Goal: Information Seeking & Learning: Learn about a topic

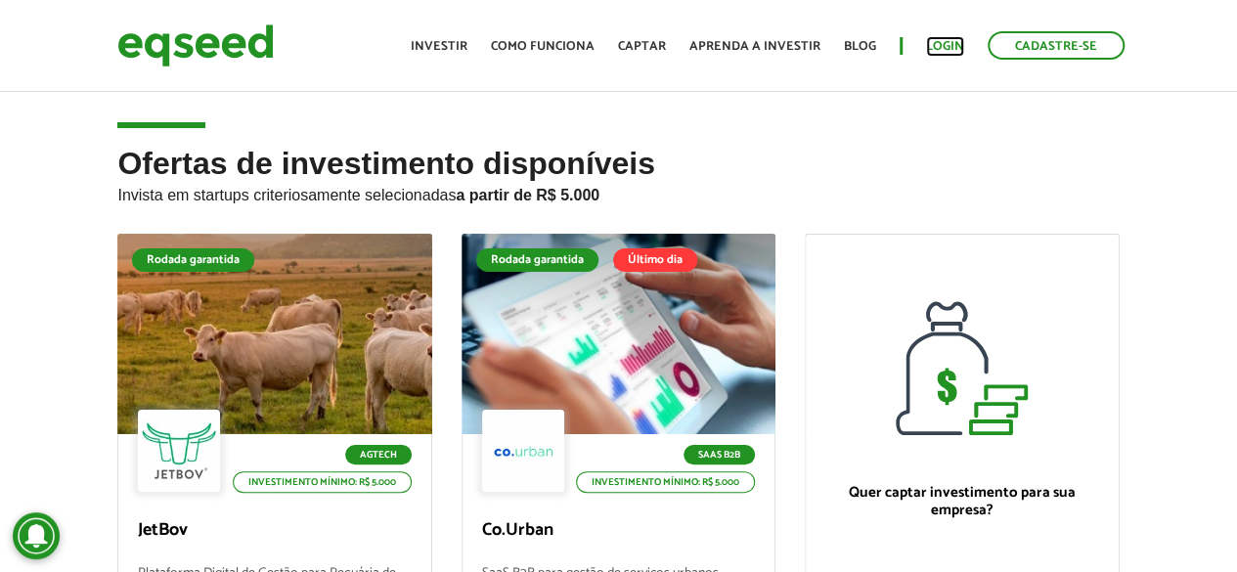
click at [934, 52] on link "Login" at bounding box center [945, 46] width 38 height 13
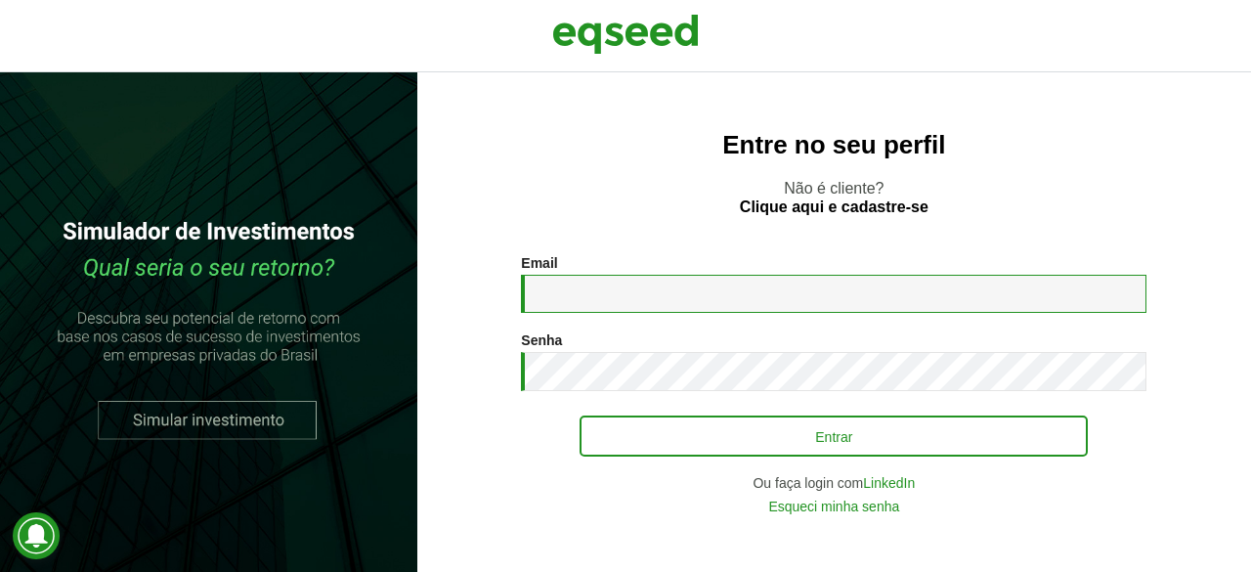
type input "**********"
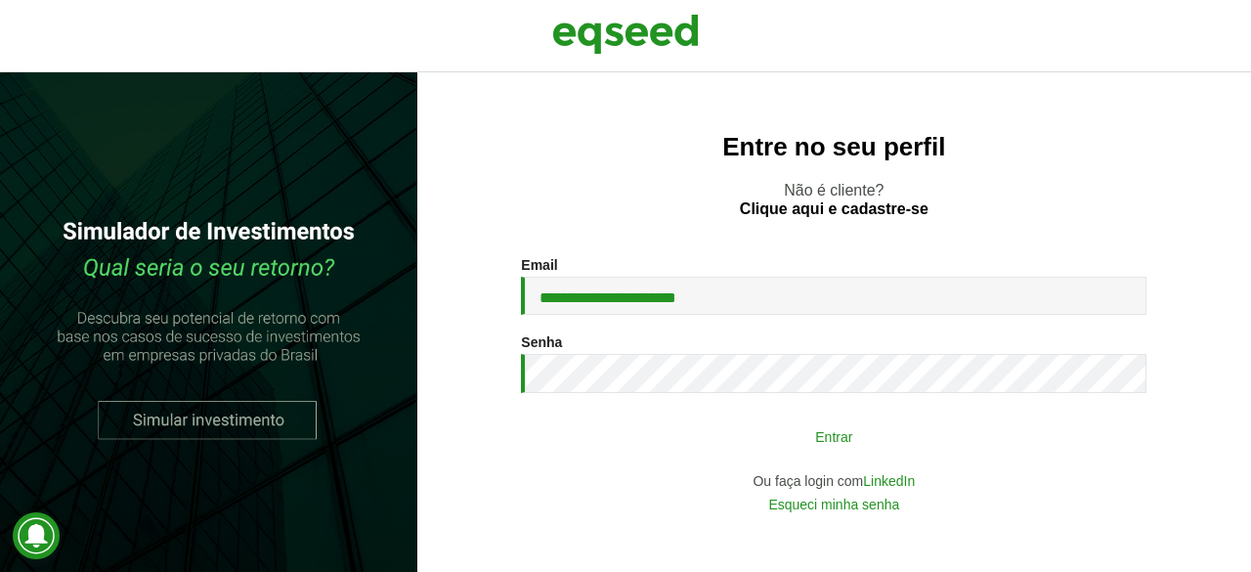
click at [796, 435] on button "Entrar" at bounding box center [834, 435] width 508 height 37
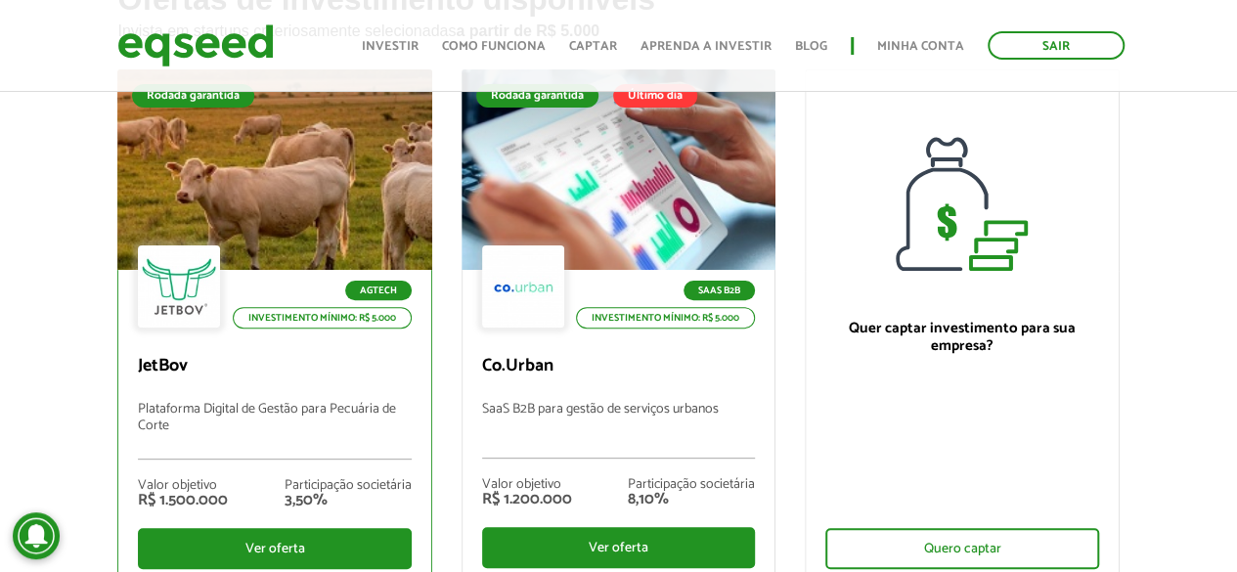
scroll to position [196, 0]
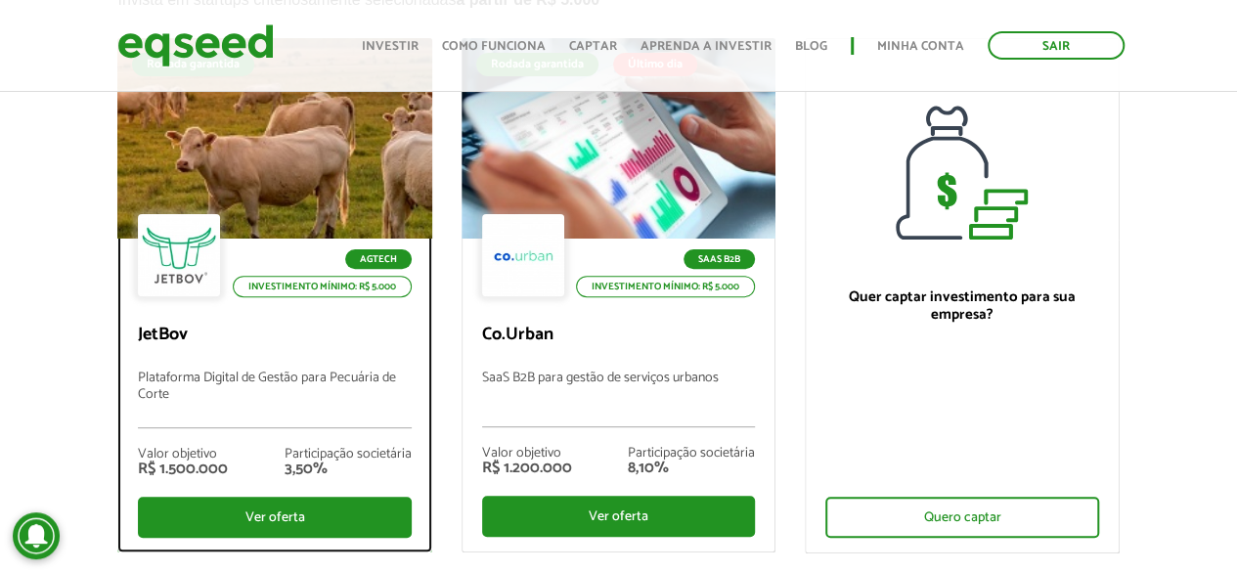
click at [359, 124] on div at bounding box center [274, 139] width 377 height 240
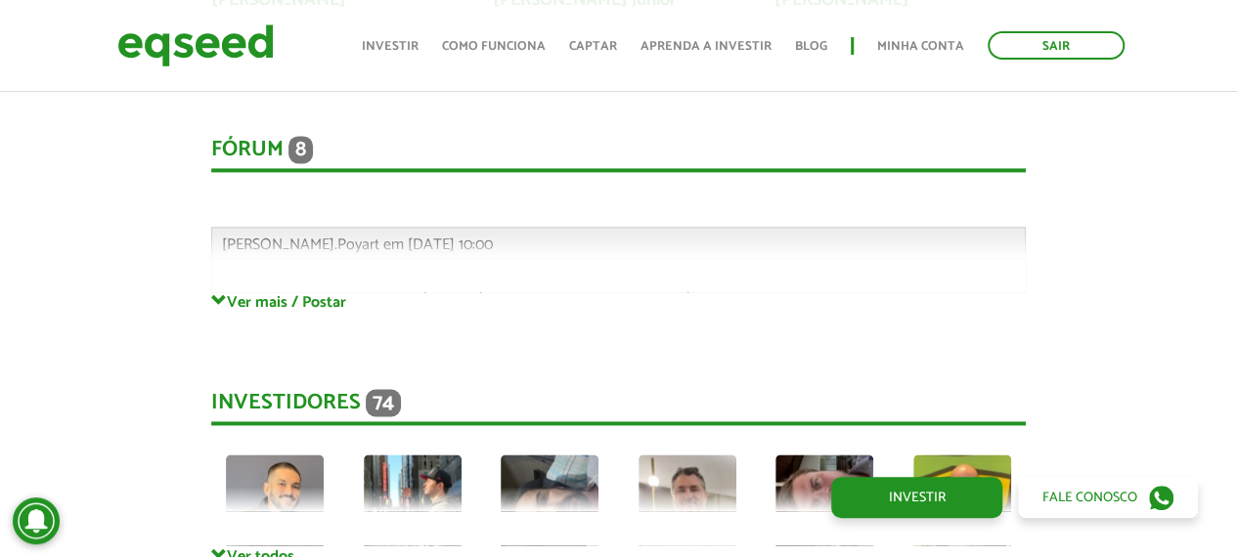
scroll to position [4986, 0]
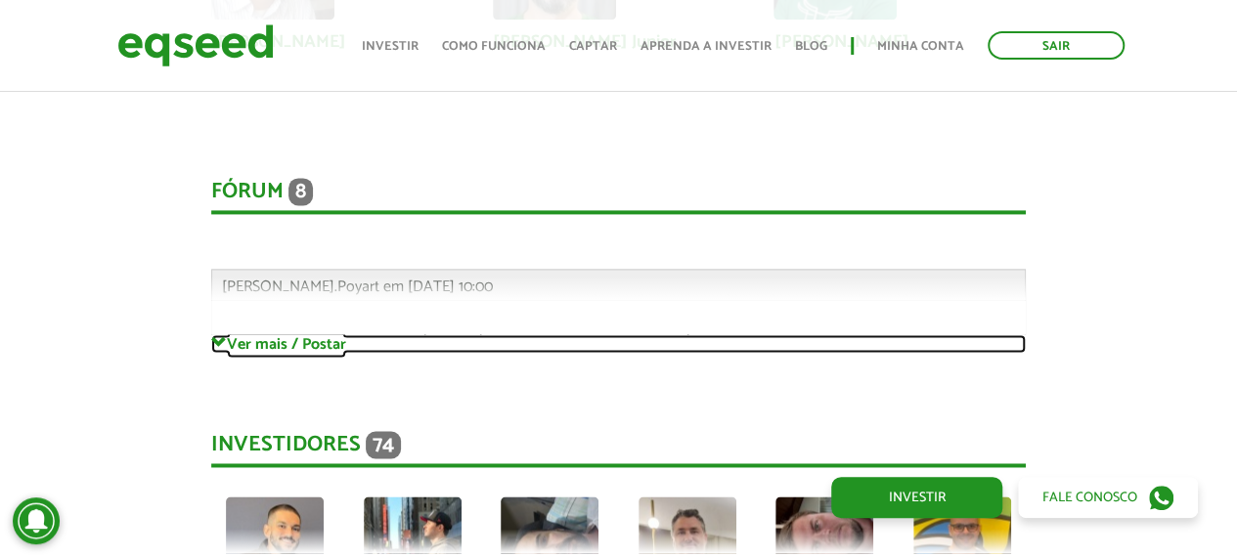
drag, startPoint x: 301, startPoint y: 324, endPoint x: 292, endPoint y: 328, distance: 10.1
click at [301, 334] on link "Ver mais / Postar" at bounding box center [618, 343] width 814 height 19
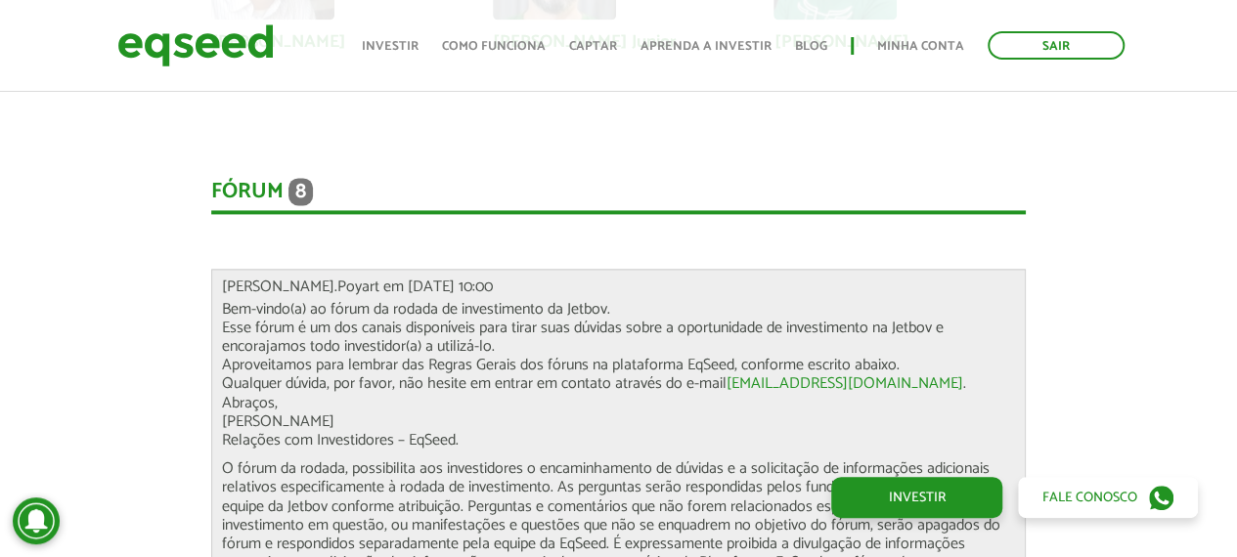
drag, startPoint x: 231, startPoint y: 267, endPoint x: 467, endPoint y: 414, distance: 278.3
click at [467, 412] on div "Gabriel.Poyart em 19/08/2025 - 10:00 Bem-vindo(a) ao fórum da rodada de investi…" at bounding box center [618, 463] width 814 height 388
click at [469, 415] on p "Bem-vindo(a) ao fórum da rodada de investimento da Jetbov. Esse fórum é um dos …" at bounding box center [618, 375] width 793 height 151
click at [261, 355] on p "Bem-vindo(a) ao fórum da rodada de investimento da Jetbov. Esse fórum é um dos …" at bounding box center [618, 375] width 793 height 151
click at [237, 343] on p "Bem-vindo(a) ao fórum da rodada de investimento da Jetbov. Esse fórum é um dos …" at bounding box center [618, 375] width 793 height 151
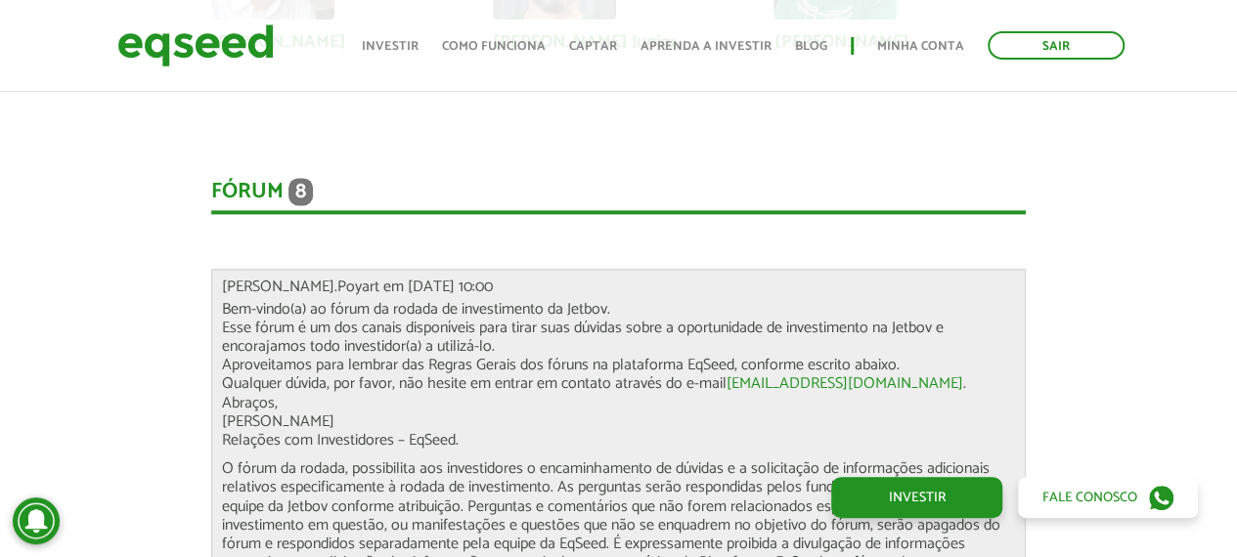
drag, startPoint x: 227, startPoint y: 336, endPoint x: 472, endPoint y: 415, distance: 257.5
click at [472, 414] on p "Bem-vindo(a) ao fórum da rodada de investimento da Jetbov. Esse fórum é um dos …" at bounding box center [618, 375] width 793 height 151
click at [472, 415] on p "Bem-vindo(a) ao fórum da rodada de investimento da Jetbov. Esse fórum é um dos …" at bounding box center [618, 375] width 793 height 151
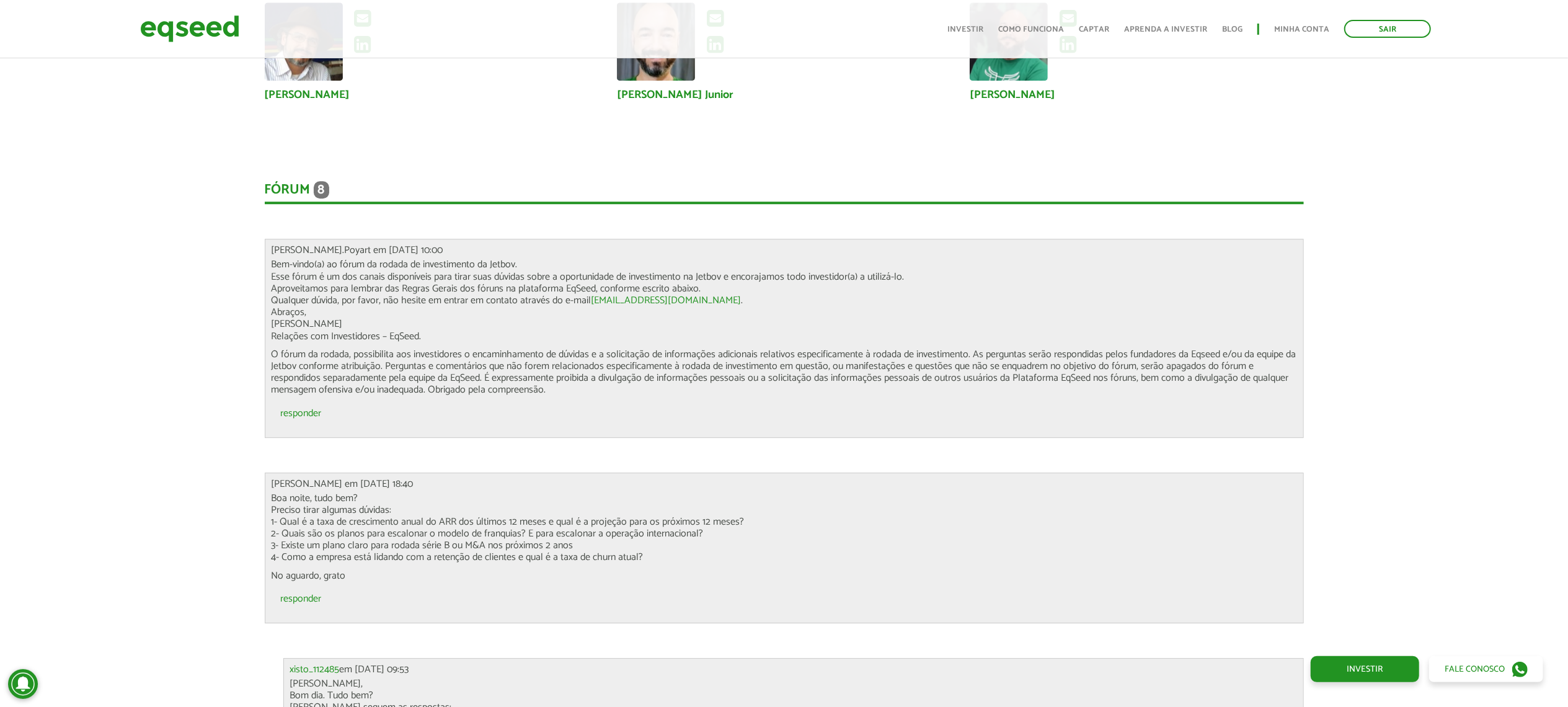
scroll to position [3376, 0]
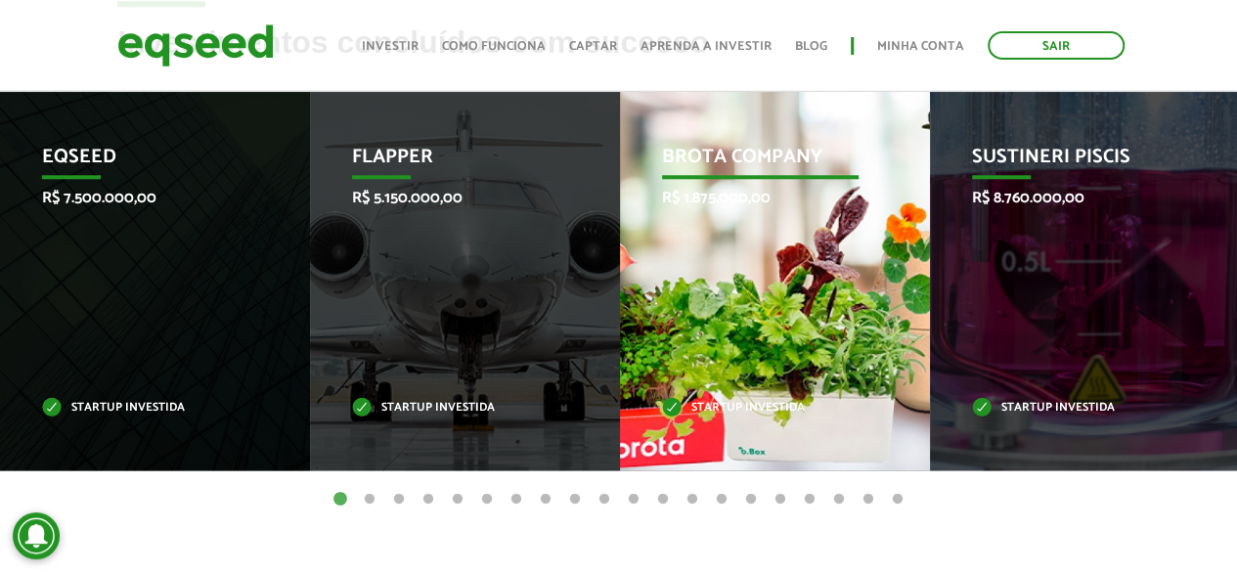
scroll to position [880, 0]
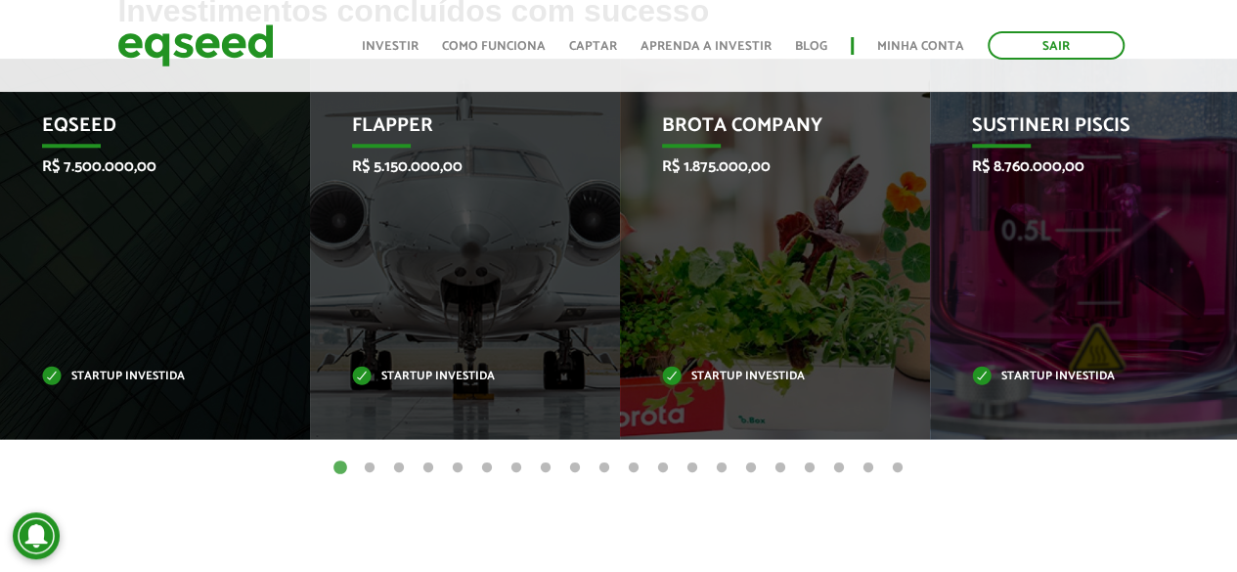
click at [369, 463] on button "2" at bounding box center [370, 468] width 20 height 20
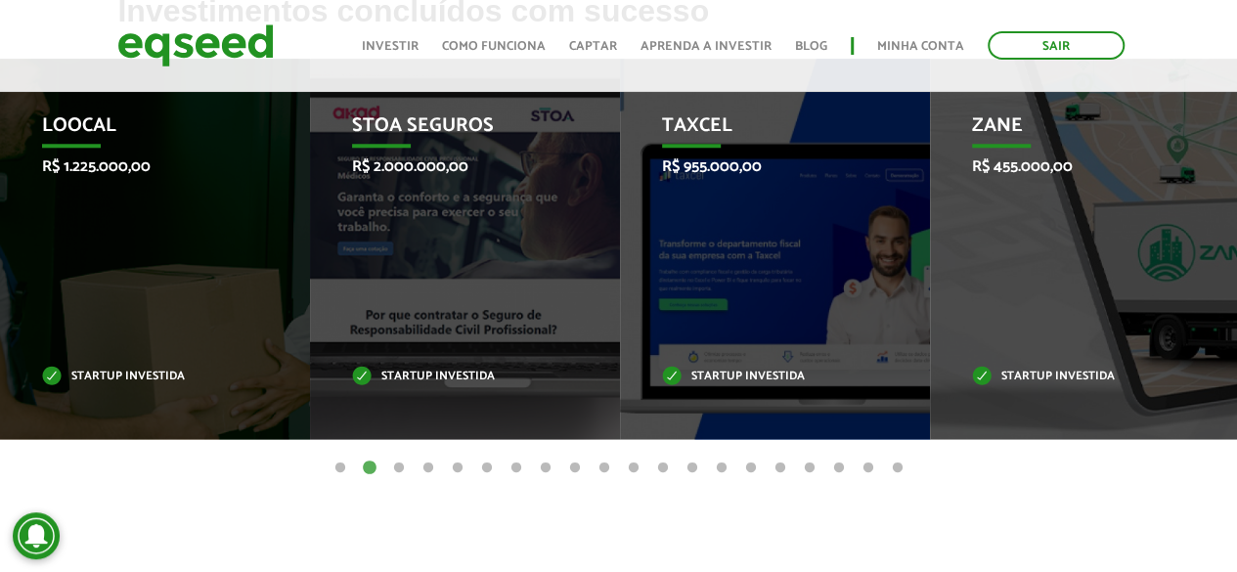
click at [401, 472] on button "3" at bounding box center [399, 468] width 20 height 20
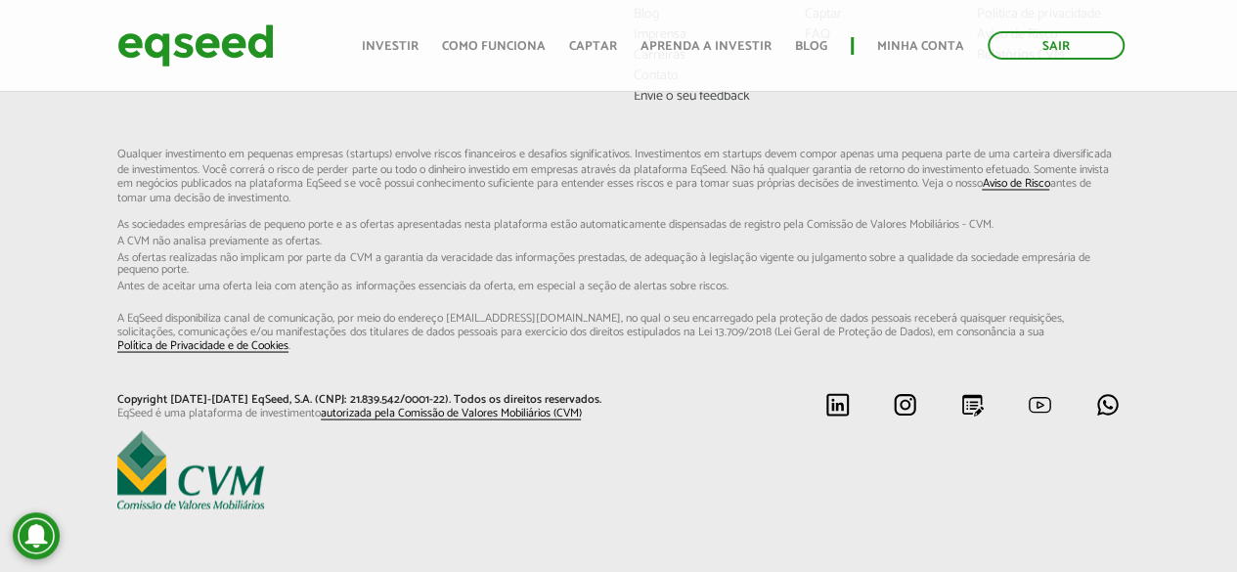
scroll to position [1711, 0]
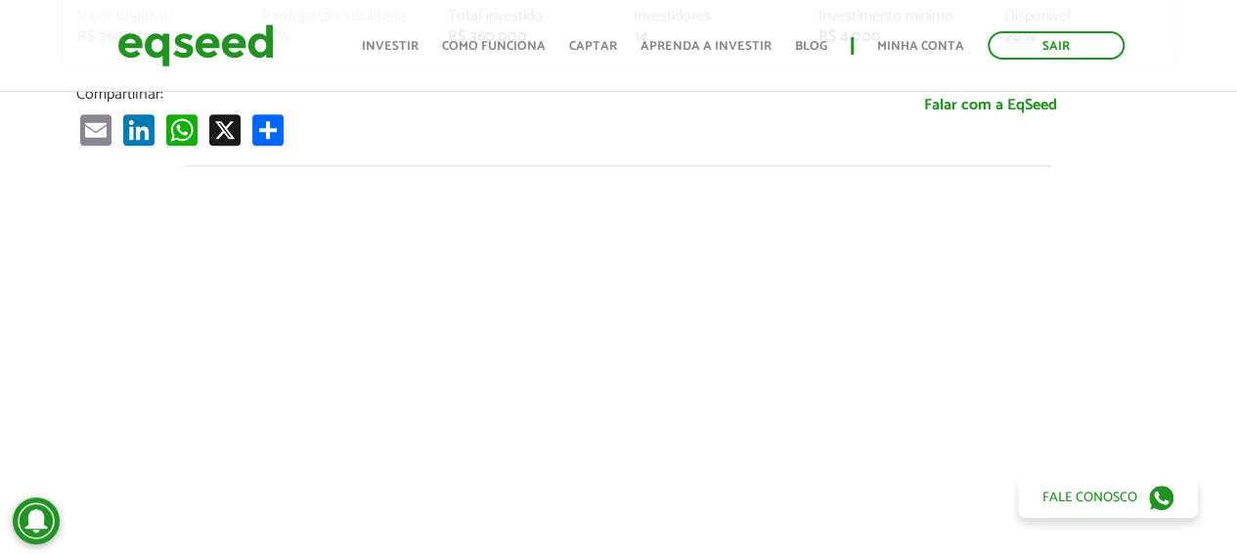
scroll to position [170, 0]
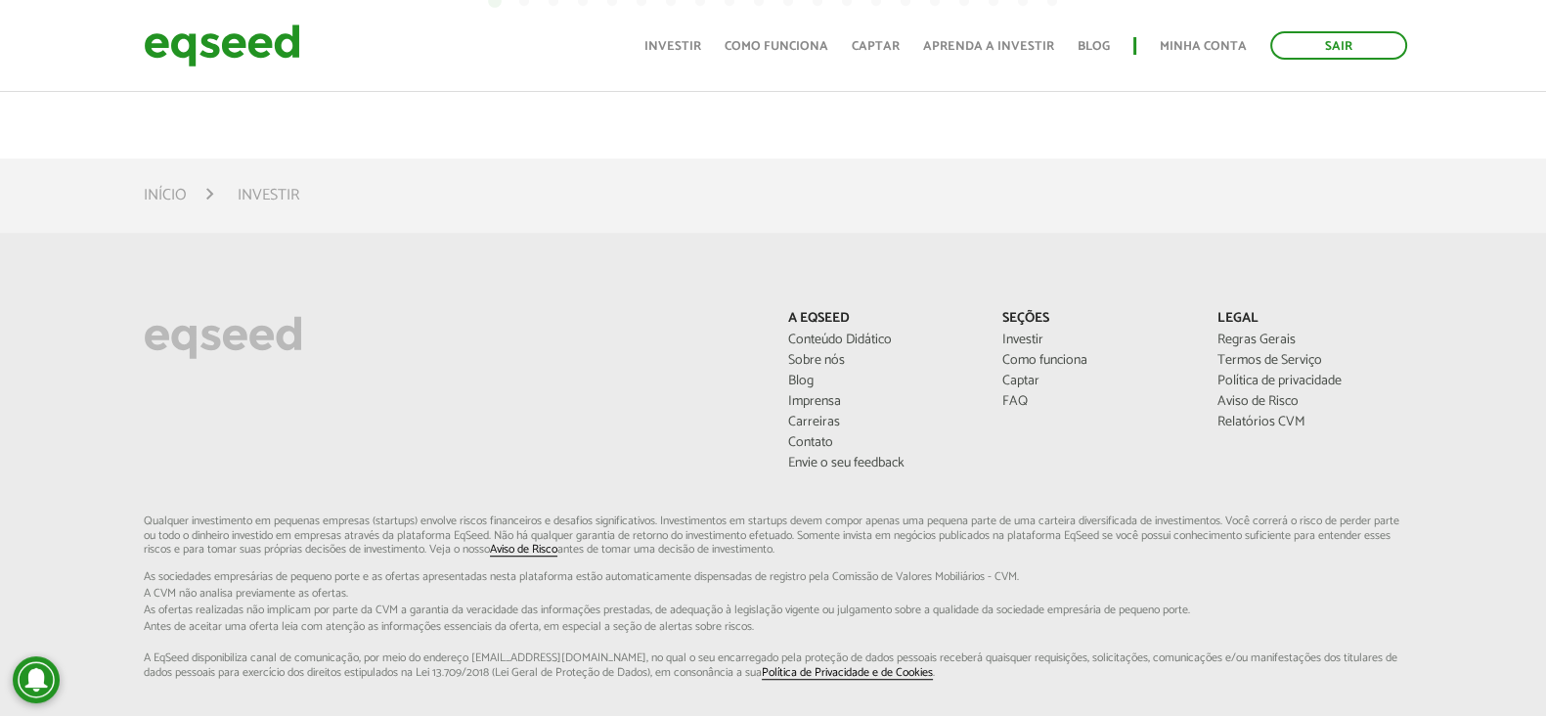
scroll to position [1418, 0]
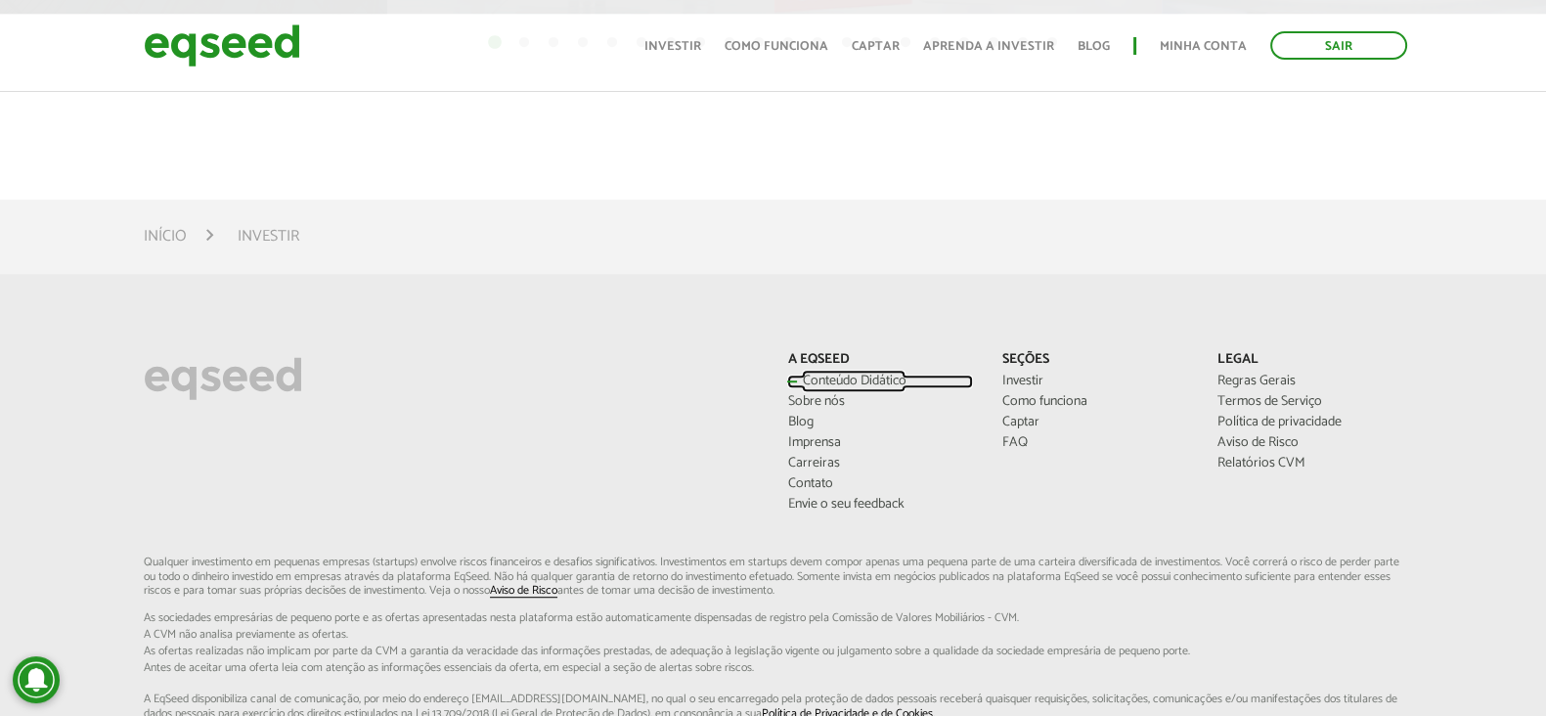
click at [855, 374] on link "Conteúdo Didático" at bounding box center [880, 381] width 186 height 14
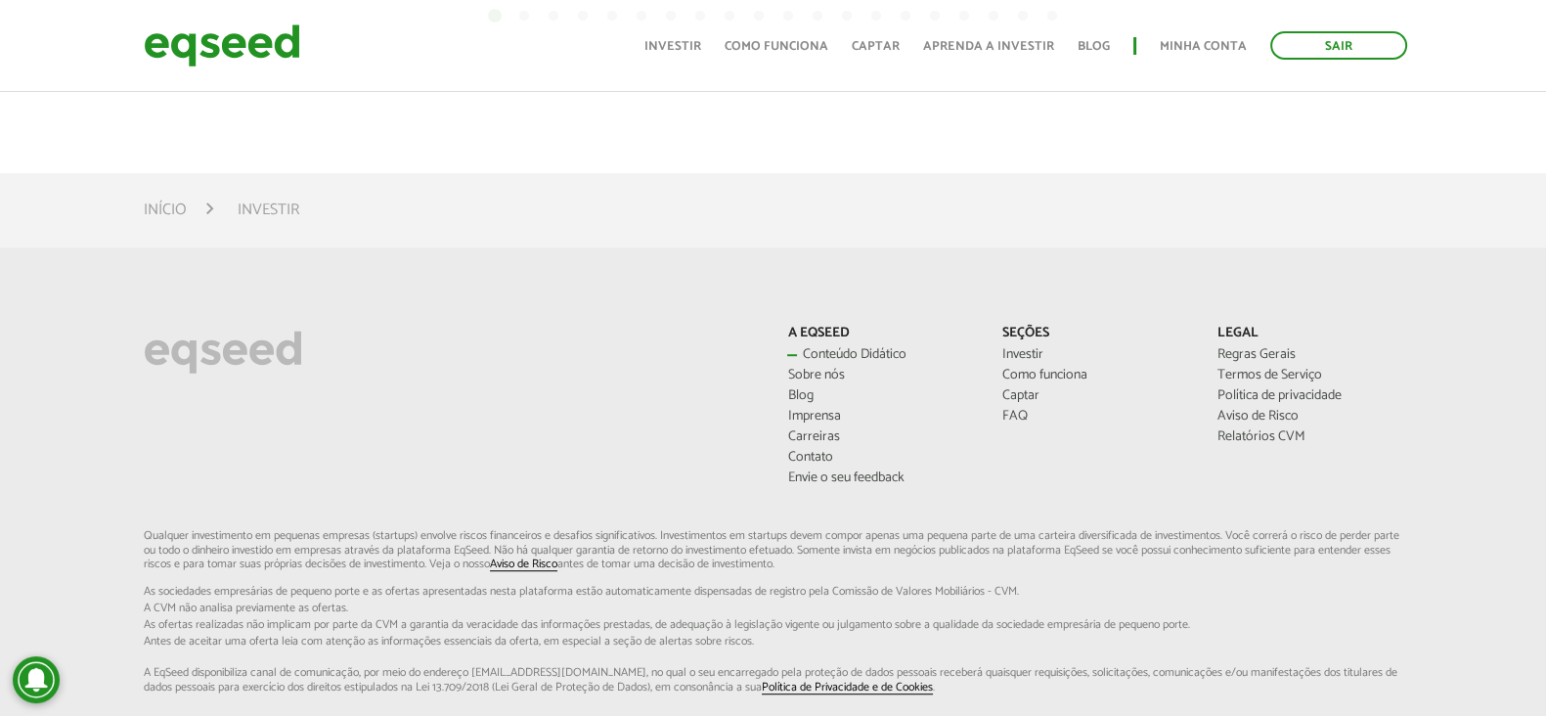
scroll to position [1396, 0]
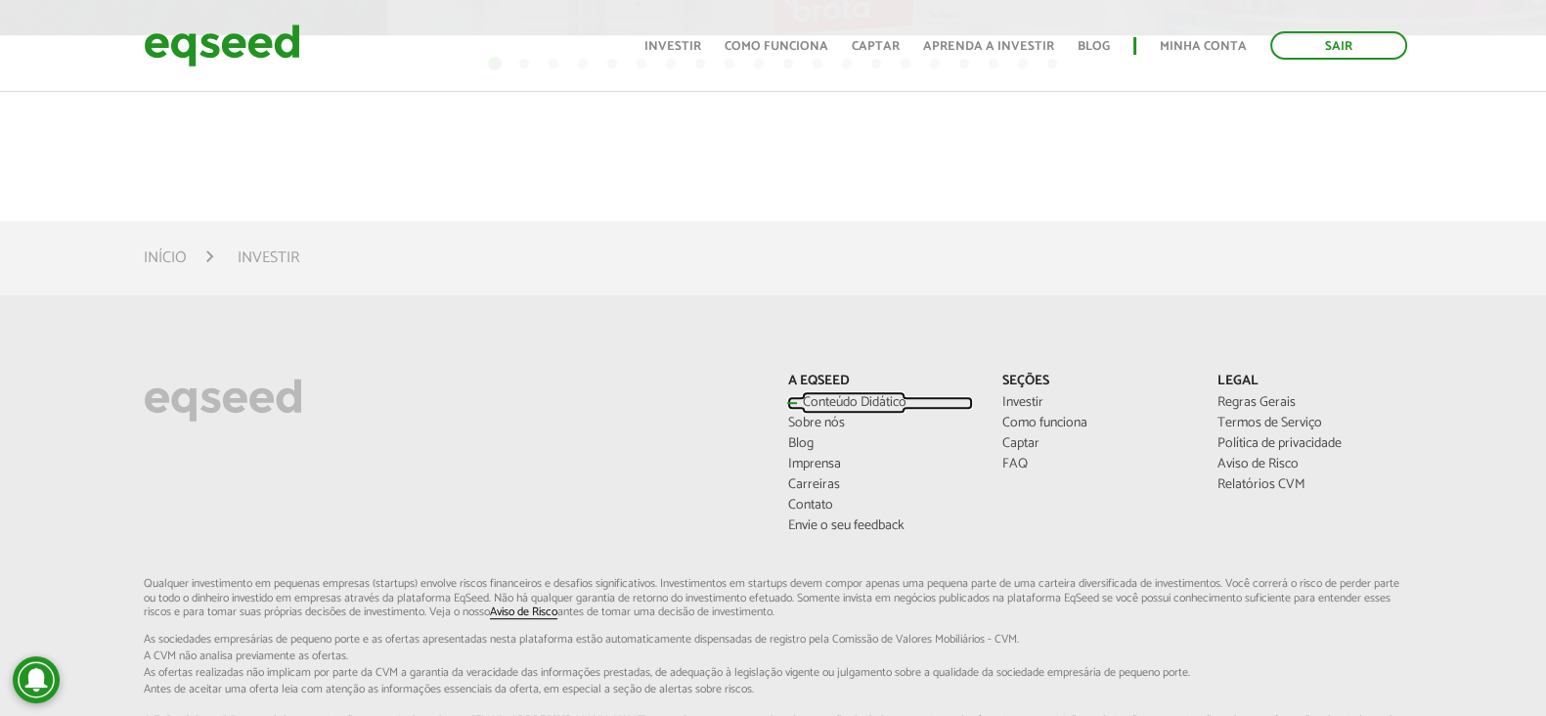
click at [885, 404] on link "Conteúdo Didático" at bounding box center [880, 403] width 186 height 14
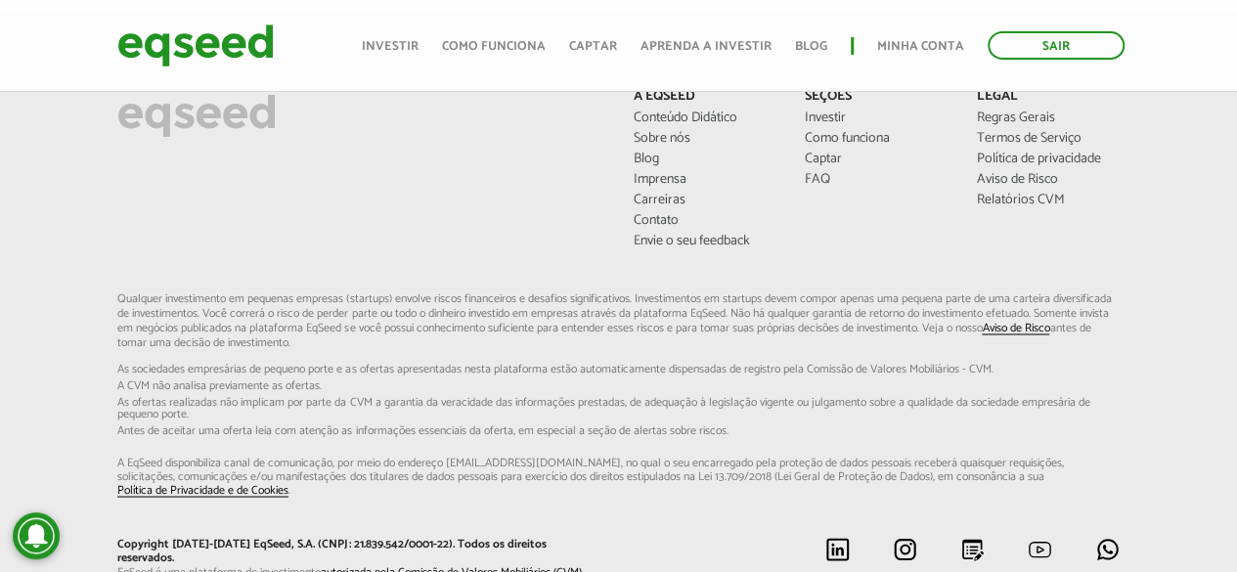
scroll to position [1631, 0]
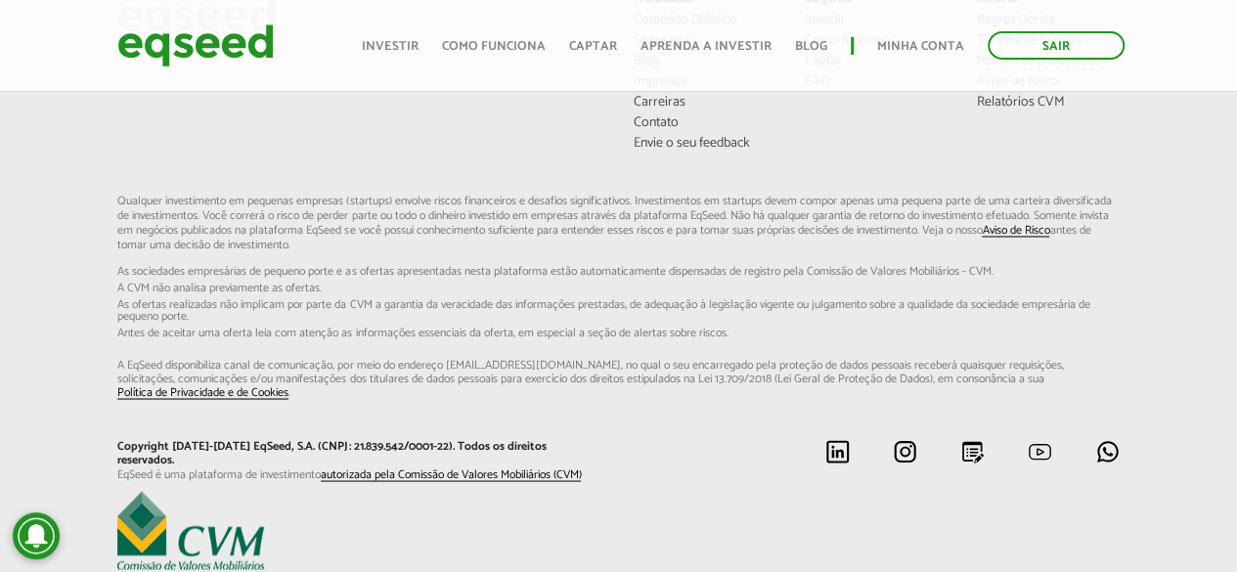
click at [79, 272] on div "A EqSeed Conteúdo Didático Sobre nós Blog Imprensa Carreiras Contato Envie o se…" at bounding box center [618, 282] width 1237 height 582
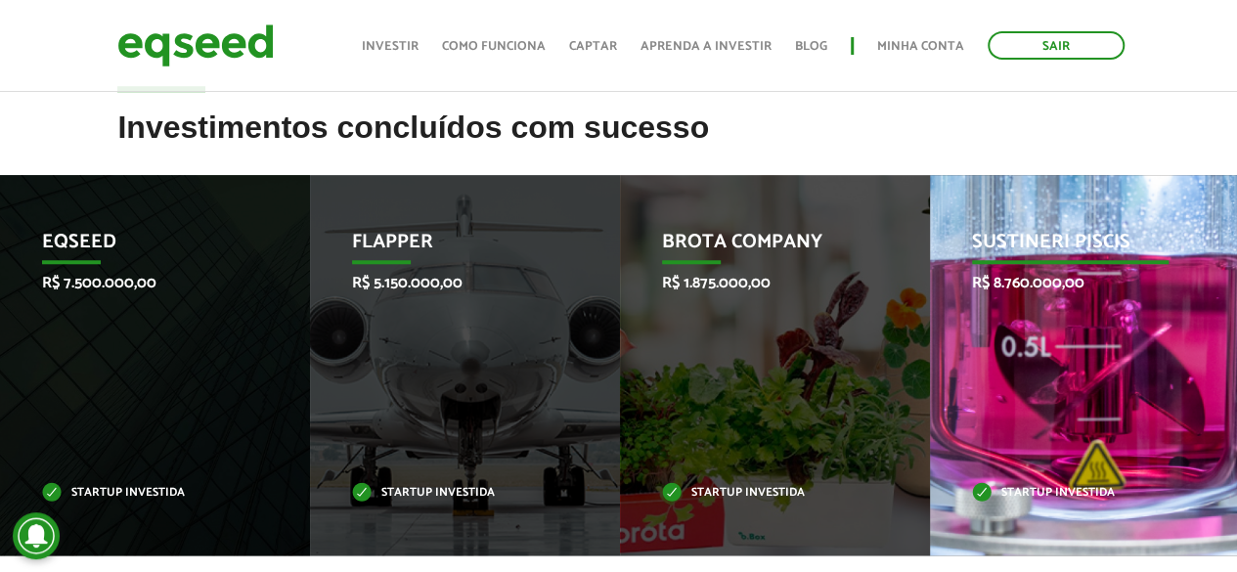
scroll to position [718, 0]
